Goal: Navigation & Orientation: Find specific page/section

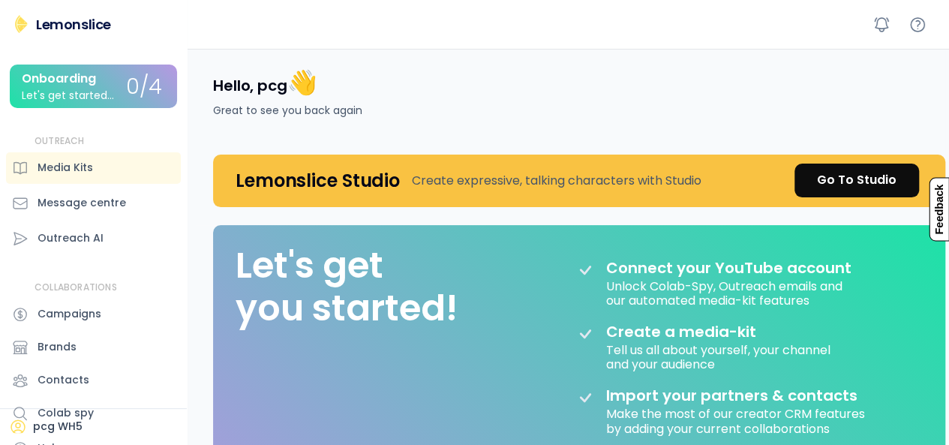
drag, startPoint x: 0, startPoint y: 0, endPoint x: 471, endPoint y: 59, distance: 474.9
click at [471, 59] on div "Hello, pcg 👋 Great to see you back again" at bounding box center [570, 93] width 750 height 88
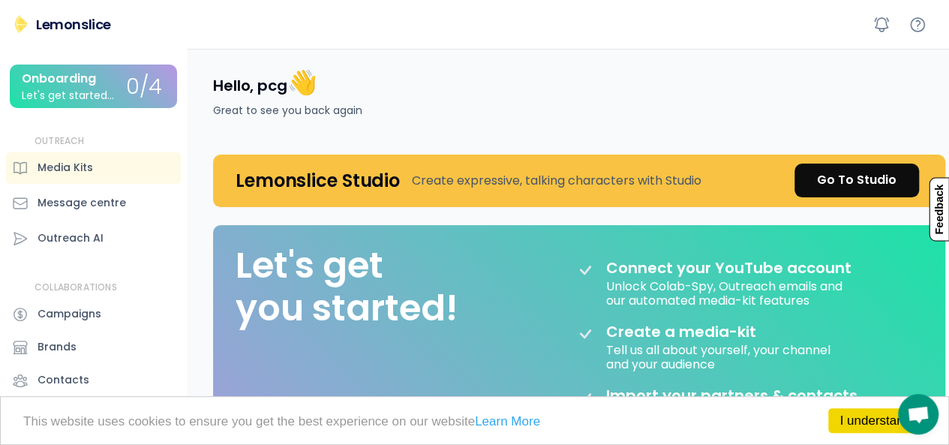
click at [870, 113] on div "Hello, pcg 👋 Great to see you back again" at bounding box center [570, 93] width 750 height 88
drag, startPoint x: 902, startPoint y: 179, endPoint x: 891, endPoint y: 204, distance: 27.9
click at [902, 179] on link "Go To Studio" at bounding box center [856, 181] width 125 height 34
click at [897, 109] on div "Hello, pcg 👋 Great to see you back again" at bounding box center [570, 93] width 750 height 88
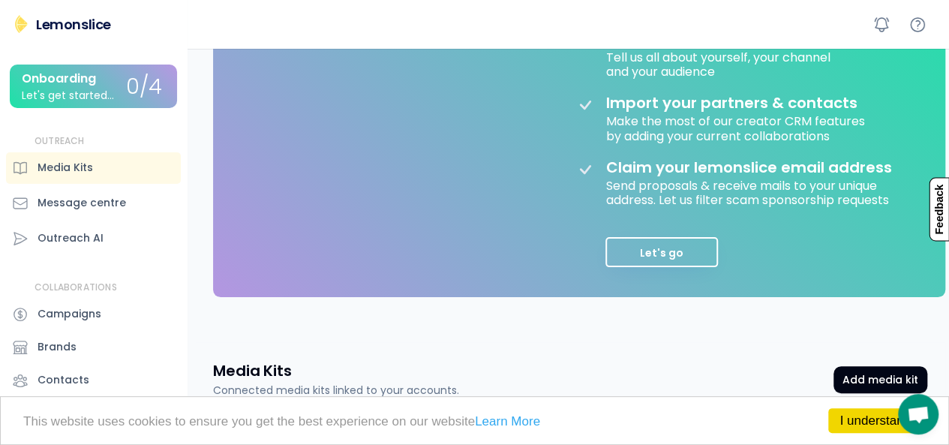
scroll to position [225, 0]
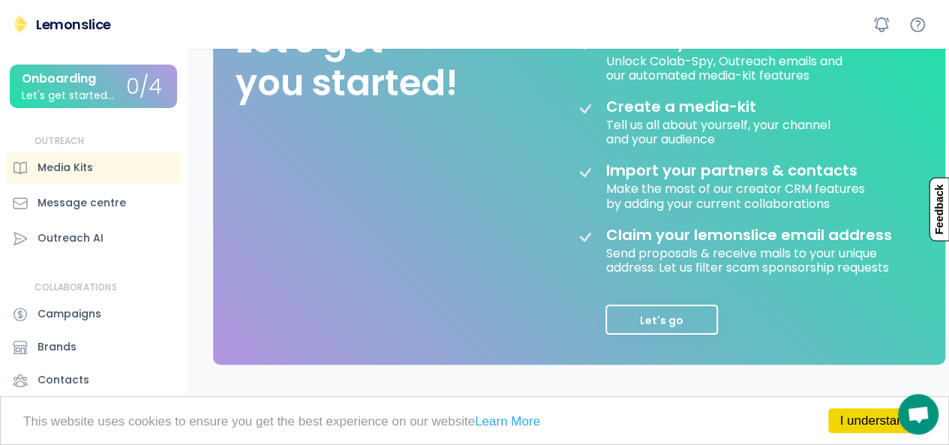
click at [104, 95] on div "Let's get started..." at bounding box center [68, 95] width 92 height 11
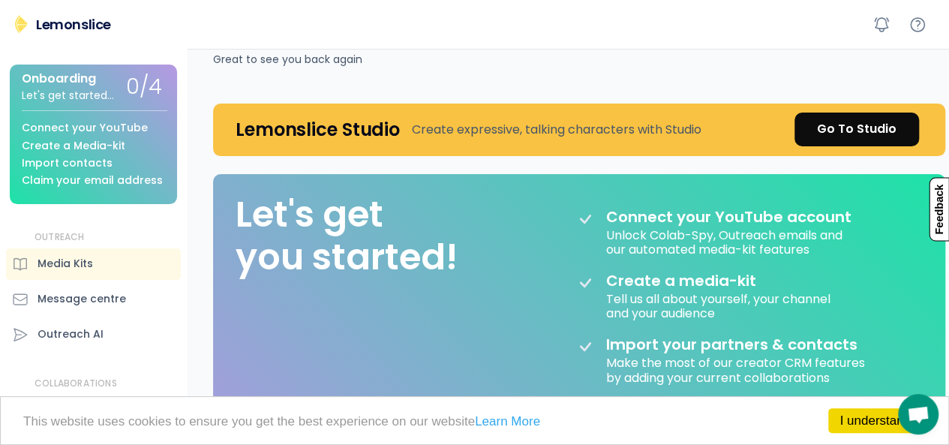
scroll to position [0, 0]
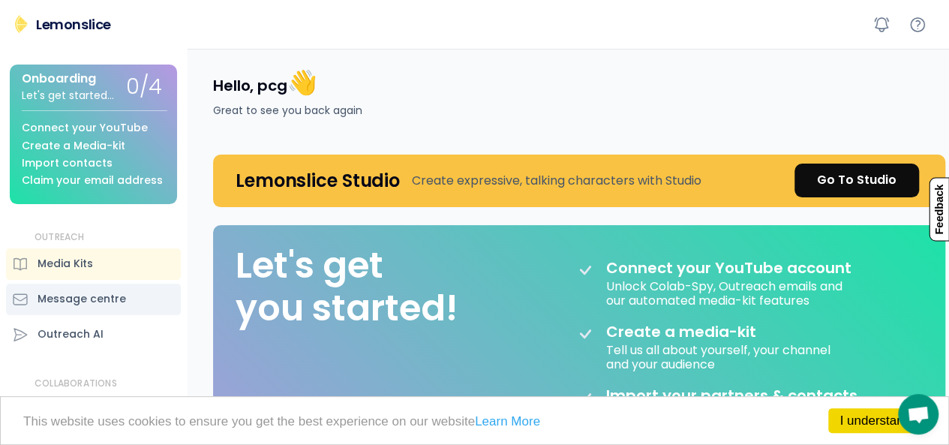
drag, startPoint x: 133, startPoint y: 313, endPoint x: 137, endPoint y: 305, distance: 8.4
click at [132, 313] on div "Message centre" at bounding box center [93, 300] width 175 height 32
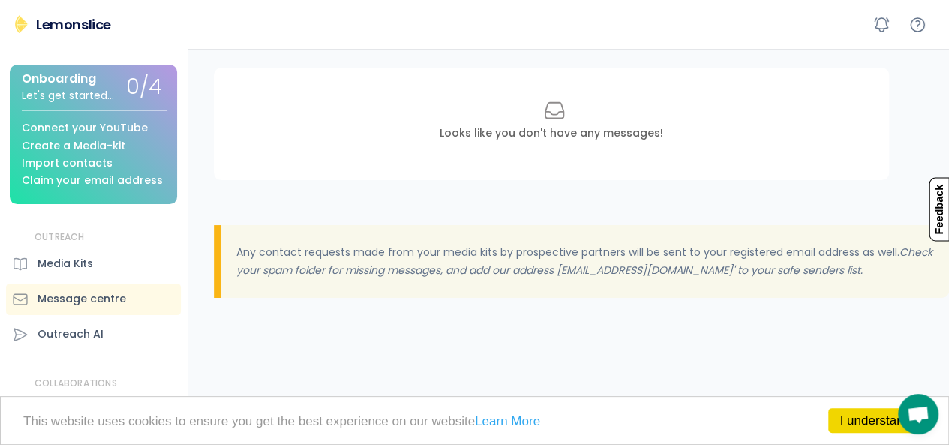
scroll to position [300, 0]
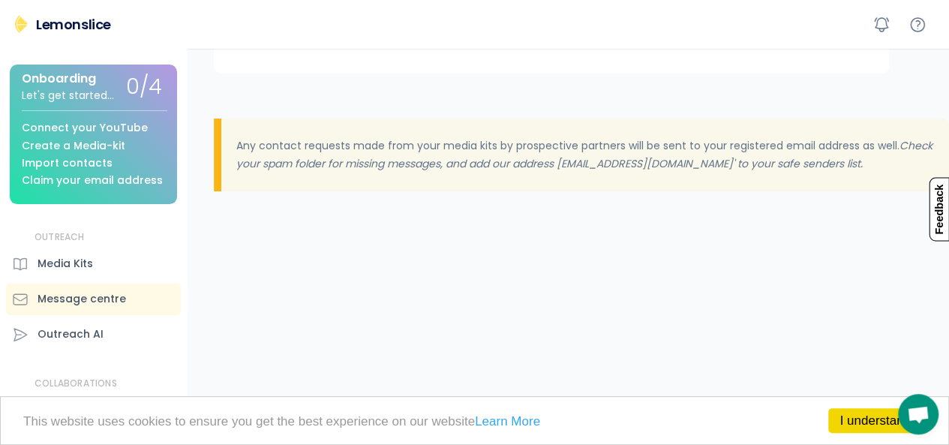
drag, startPoint x: 117, startPoint y: 340, endPoint x: 128, endPoint y: 302, distance: 39.0
click at [116, 340] on div "Outreach AI" at bounding box center [93, 335] width 175 height 32
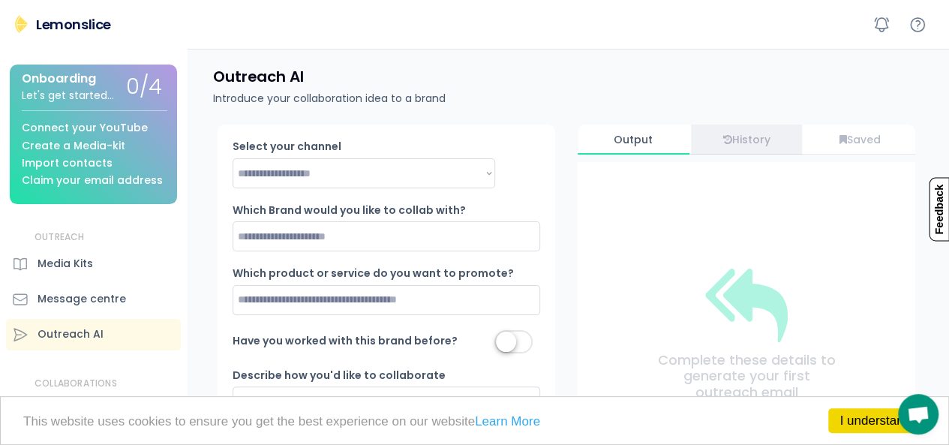
drag, startPoint x: 746, startPoint y: 142, endPoint x: 731, endPoint y: 146, distance: 14.9
click at [744, 143] on div "History" at bounding box center [747, 140] width 112 height 13
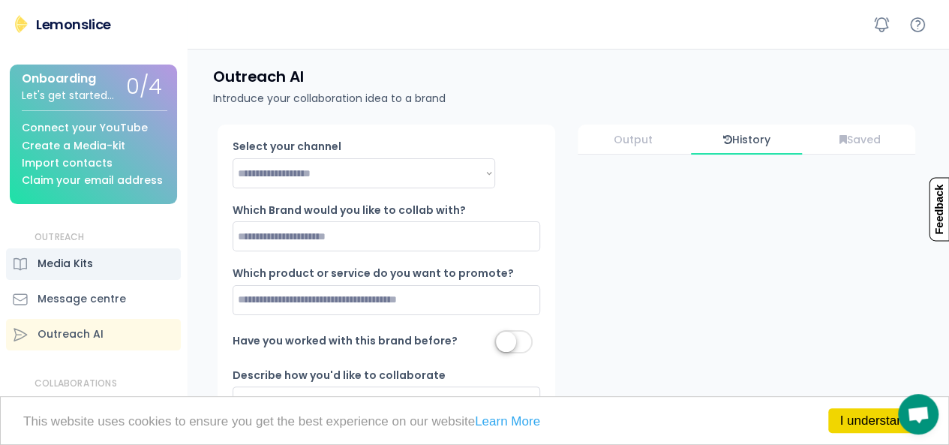
click at [59, 280] on div "Media Kits" at bounding box center [93, 264] width 175 height 32
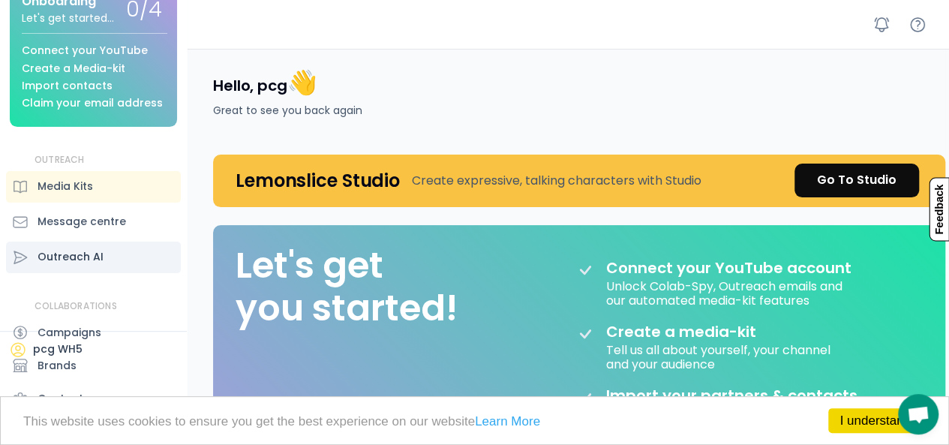
scroll to position [128, 0]
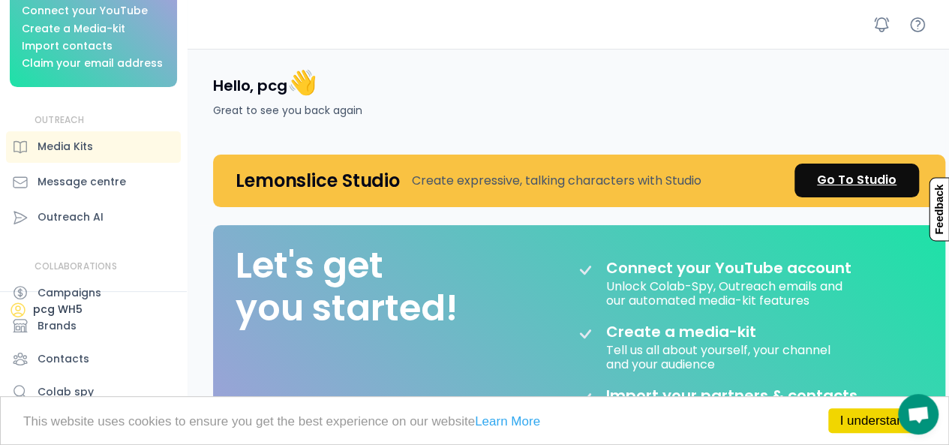
click at [846, 166] on link "Go To Studio" at bounding box center [856, 181] width 125 height 34
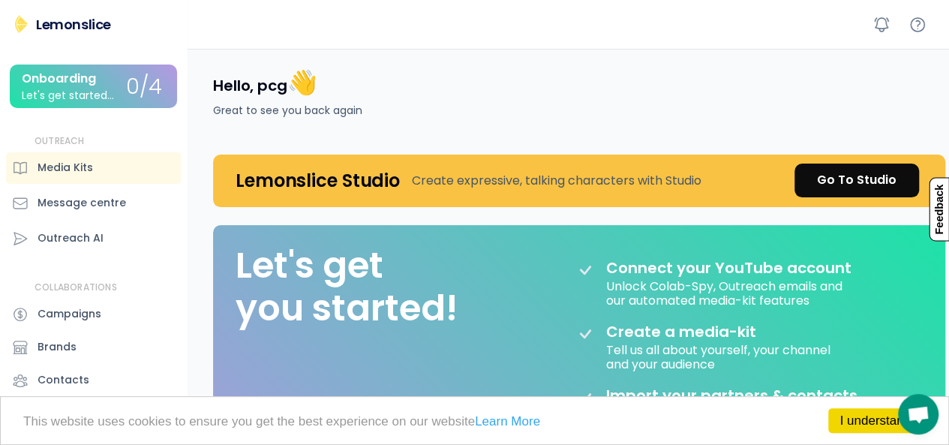
click at [559, 86] on div "Hello, pcg 👋 Great to see you back again" at bounding box center [570, 93] width 750 height 88
drag, startPoint x: 33, startPoint y: 20, endPoint x: 113, endPoint y: 20, distance: 79.5
click at [113, 20] on div "Lemonslice Onboarding Let's get started... 0/4 OUTREACH Media Kits Message cent…" at bounding box center [93, 241] width 187 height 452
copy div "Lemonslice"
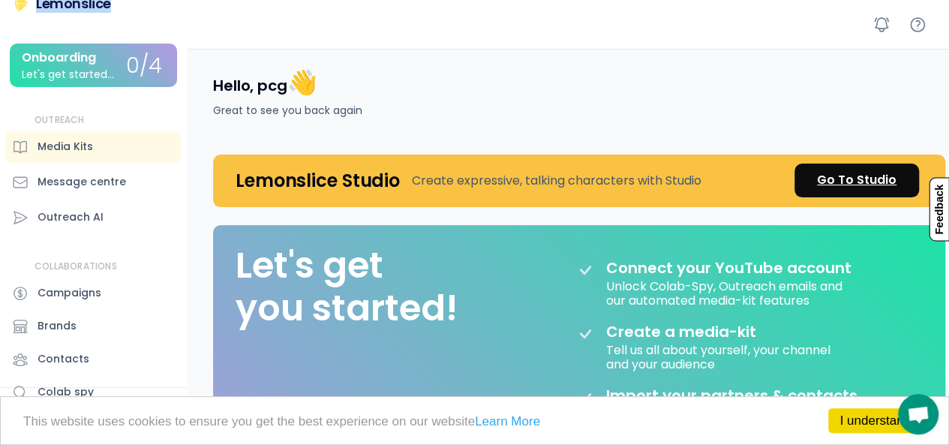
drag, startPoint x: 843, startPoint y: 179, endPoint x: 813, endPoint y: 184, distance: 30.3
click at [842, 179] on div "Go To Studio" at bounding box center [857, 180] width 80 height 18
